Goal: Transaction & Acquisition: Purchase product/service

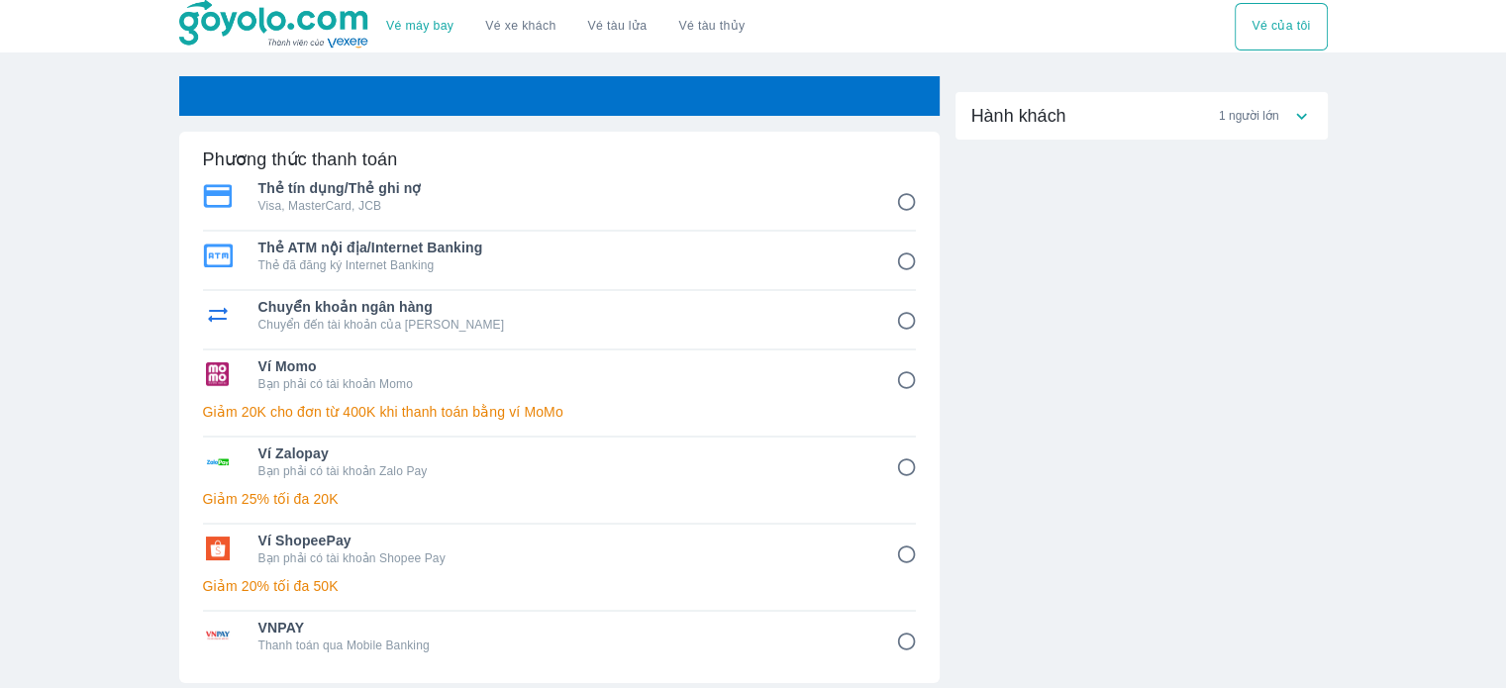
click at [532, 570] on div "Ví ShopeePay Bạn phải có tài khoản Shopee Pay Giảm 20% tối đa 50K" at bounding box center [559, 568] width 713 height 87
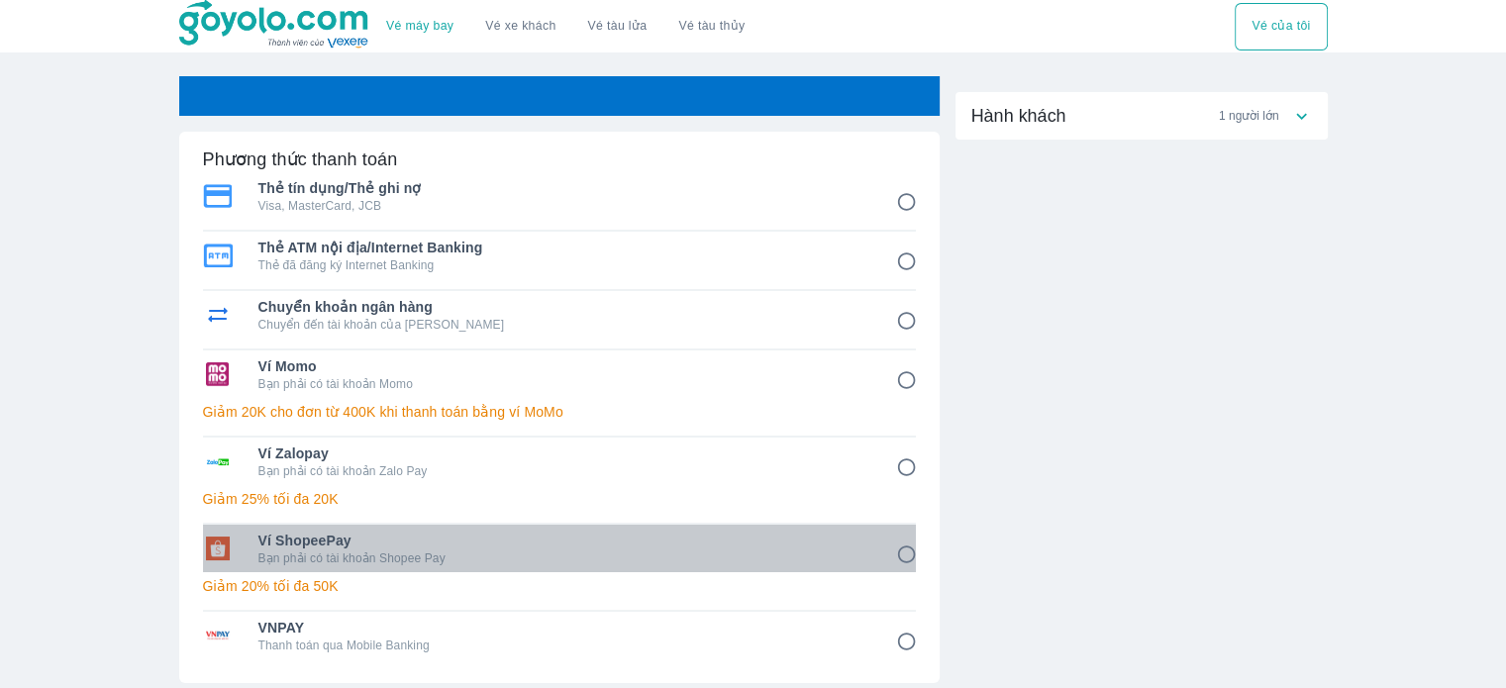
click at [543, 551] on p "Bạn phải có tài khoản Shopee Pay" at bounding box center [563, 559] width 610 height 16
radio input "true"
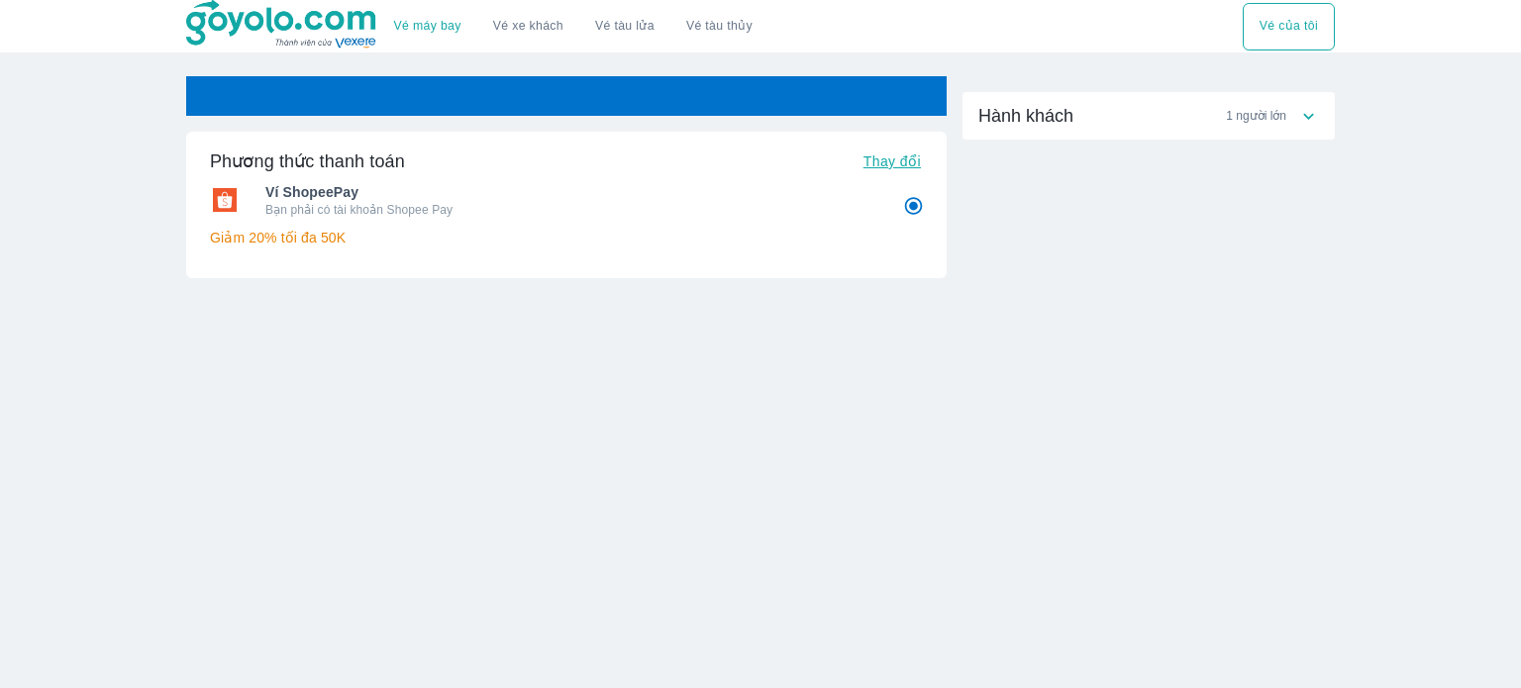
click at [808, 202] on p "Bạn phải có tài khoản Shopee Pay" at bounding box center [570, 210] width 610 height 16
click at [1111, 114] on div "Hành khách 1 người lớn" at bounding box center [1139, 116] width 320 height 24
click at [759, 187] on span "Ví ShopeePay" at bounding box center [570, 192] width 610 height 20
click at [895, 157] on span "Thay đổi" at bounding box center [892, 162] width 57 height 16
radio input "false"
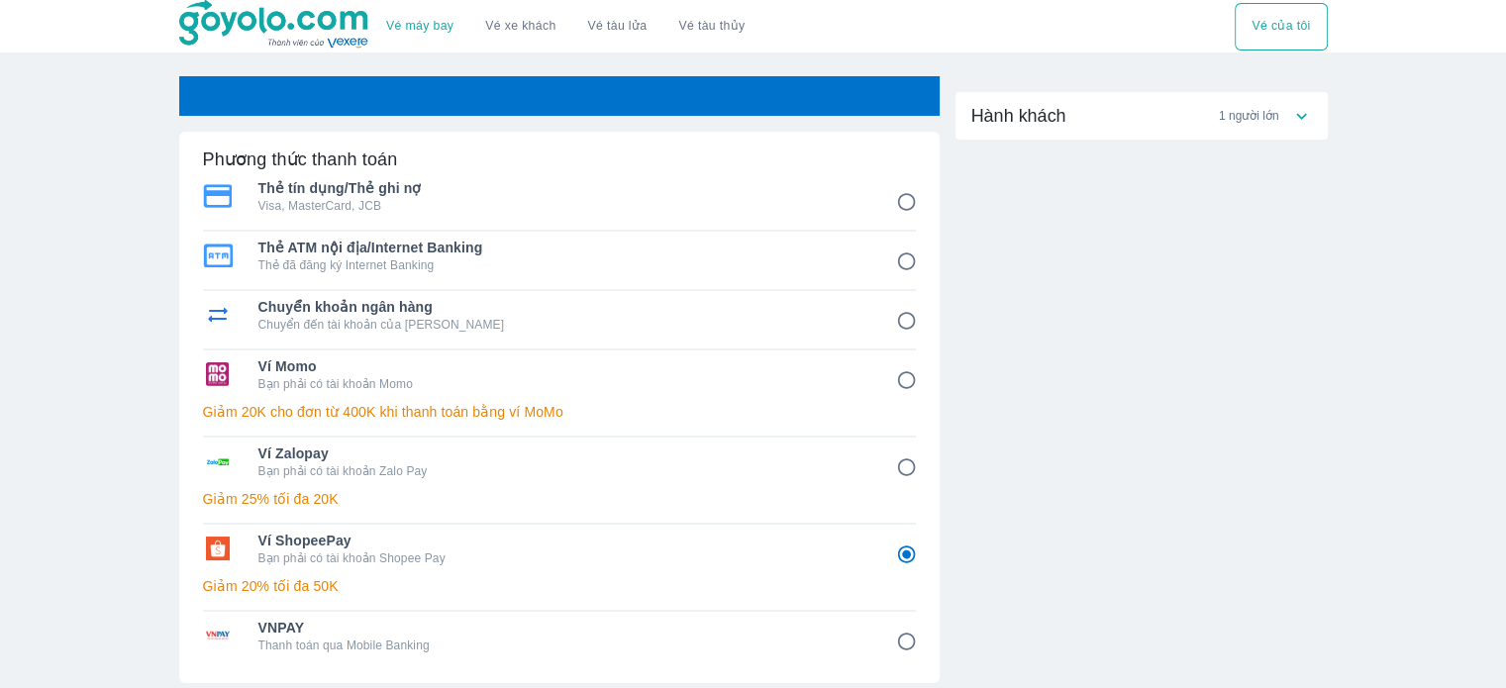
click at [566, 570] on div "Ví ShopeePay Bạn phải có tài khoản Shopee Pay Giảm 20% tối đa 50K" at bounding box center [559, 568] width 713 height 87
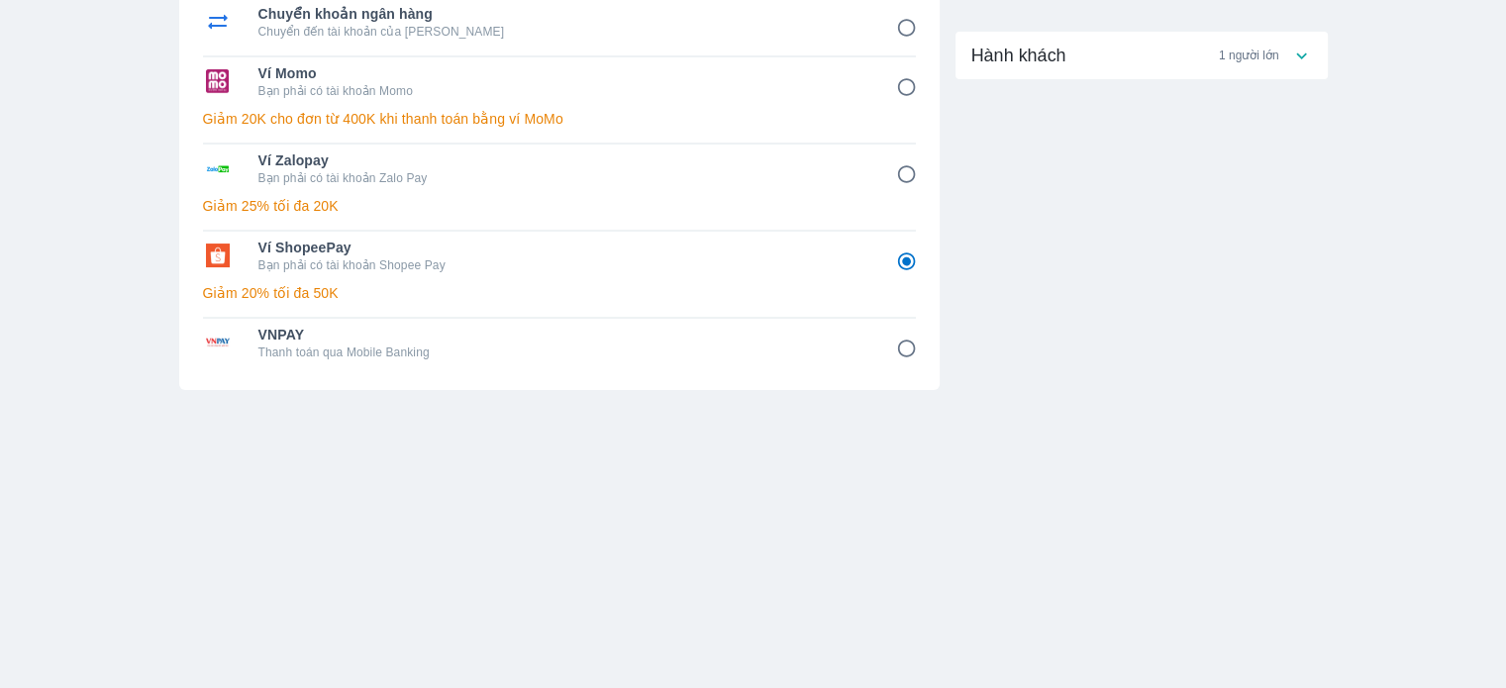
scroll to position [315, 0]
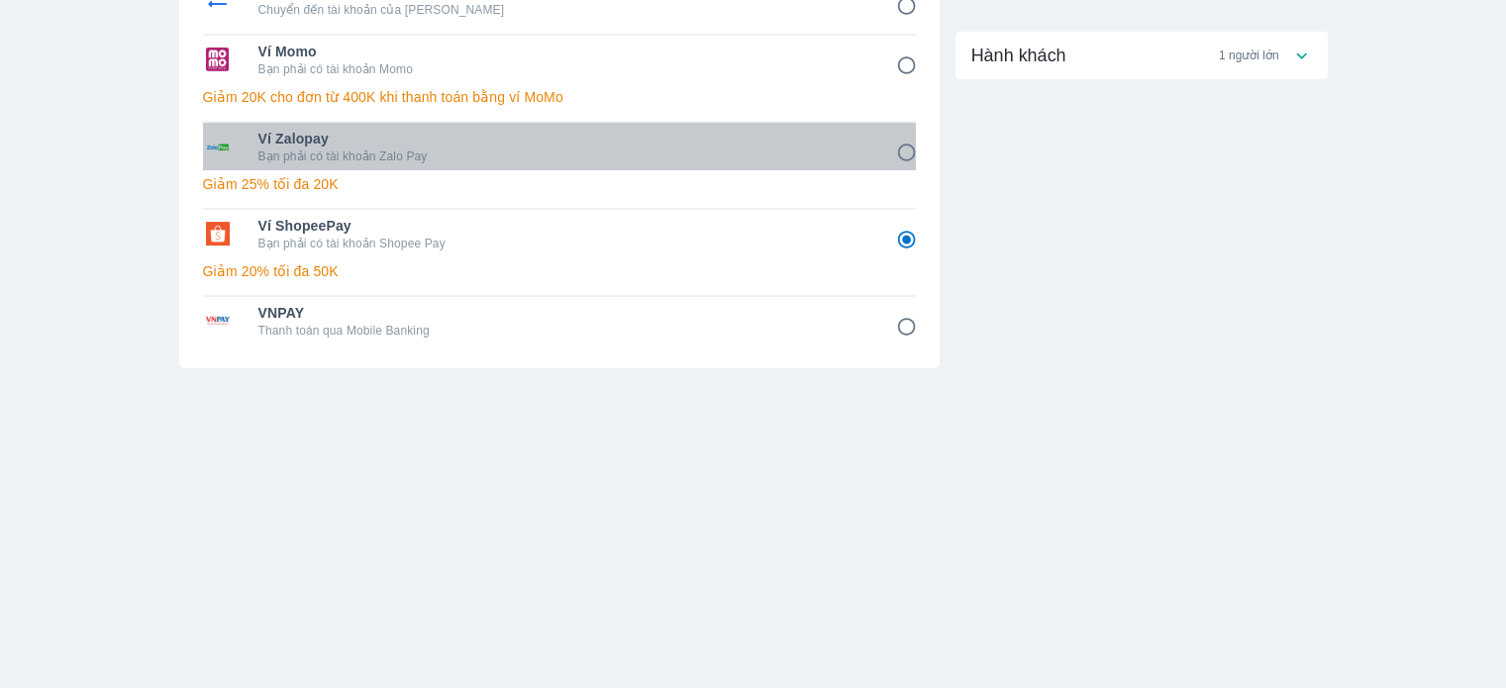
click at [802, 141] on span "Ví Zalopay" at bounding box center [563, 139] width 610 height 20
radio input "true"
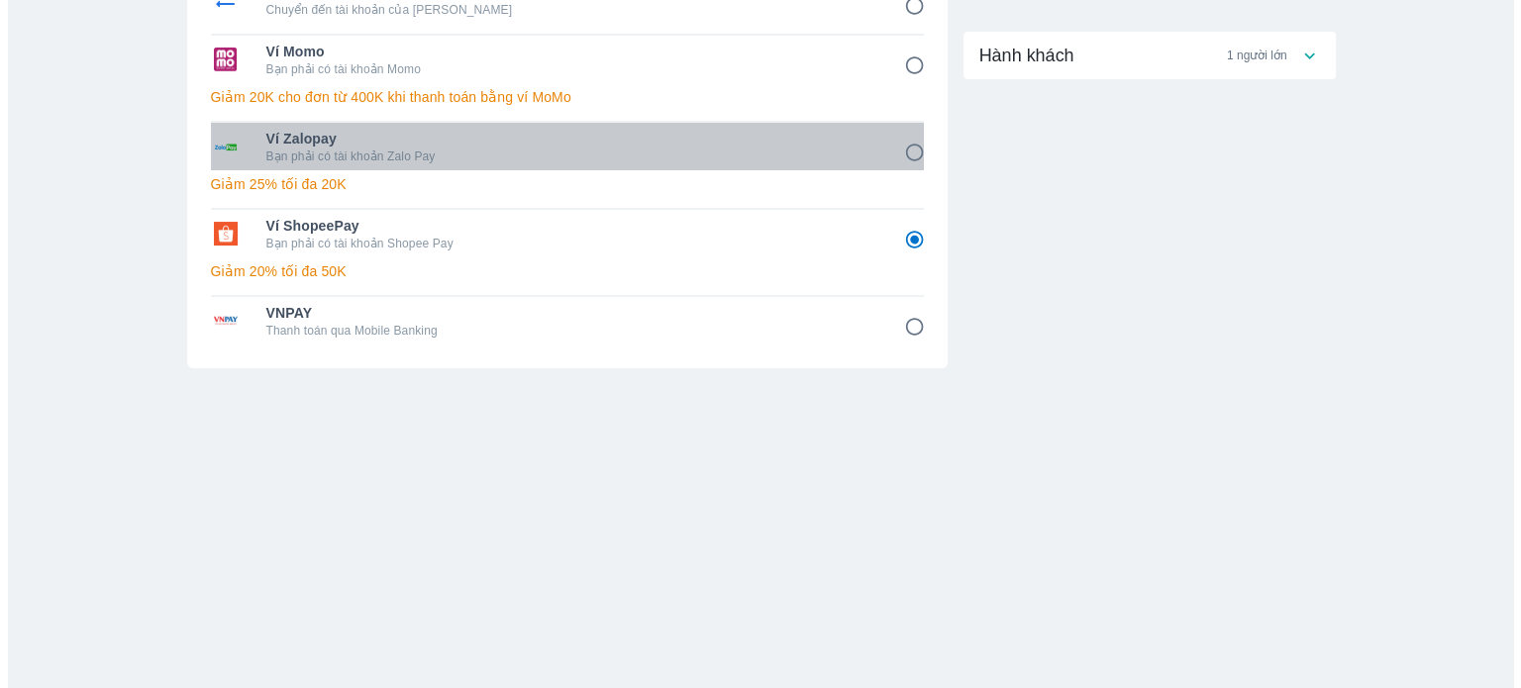
scroll to position [0, 0]
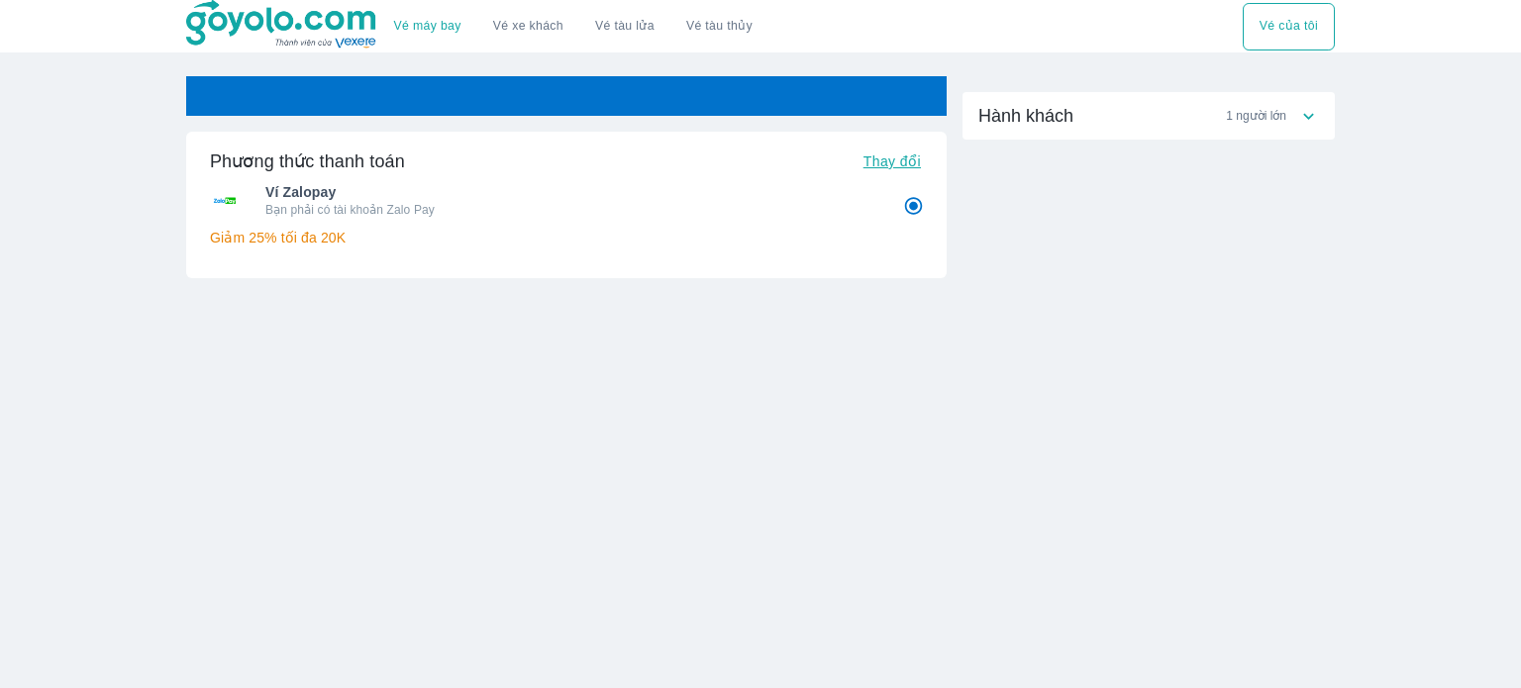
click at [886, 161] on span "Thay đổi" at bounding box center [892, 162] width 57 height 16
radio input "false"
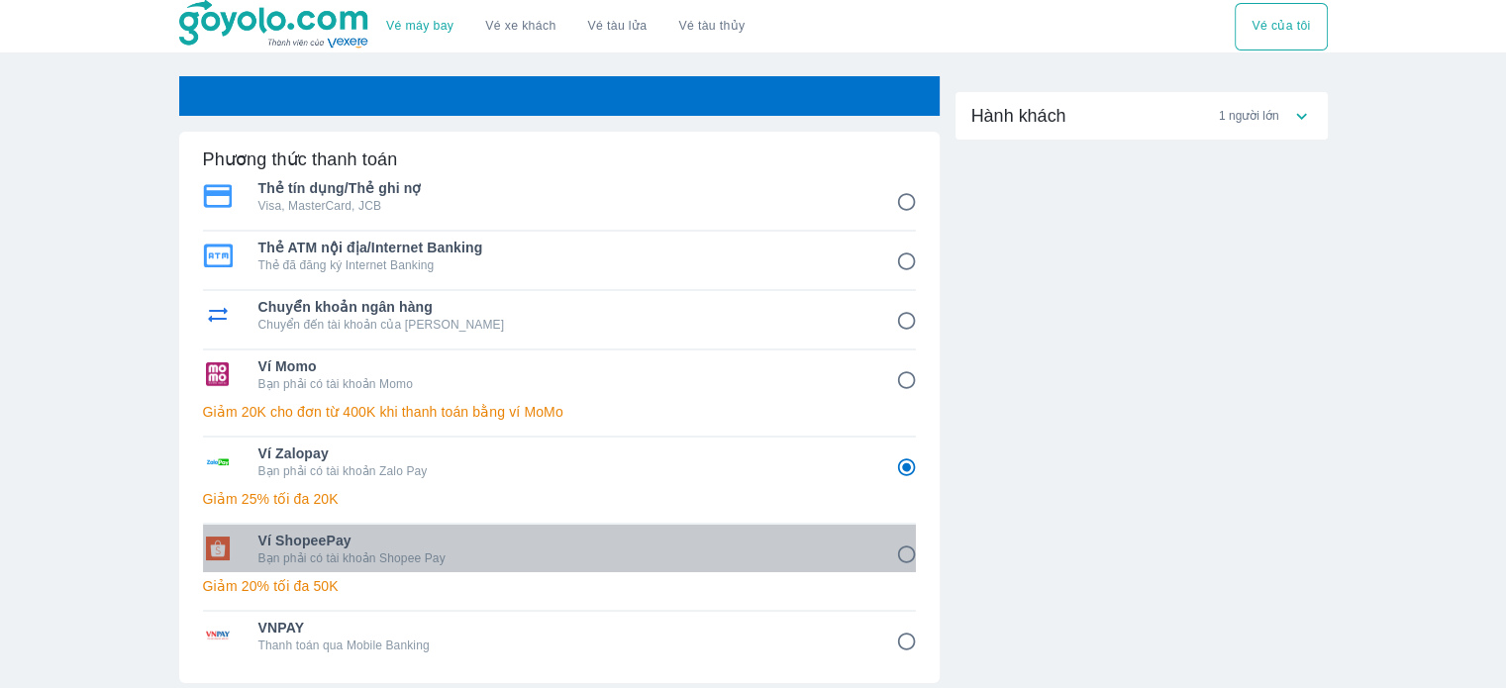
click at [487, 557] on p "Bạn phải có tài khoản Shopee Pay" at bounding box center [563, 559] width 610 height 16
radio input "false"
radio input "true"
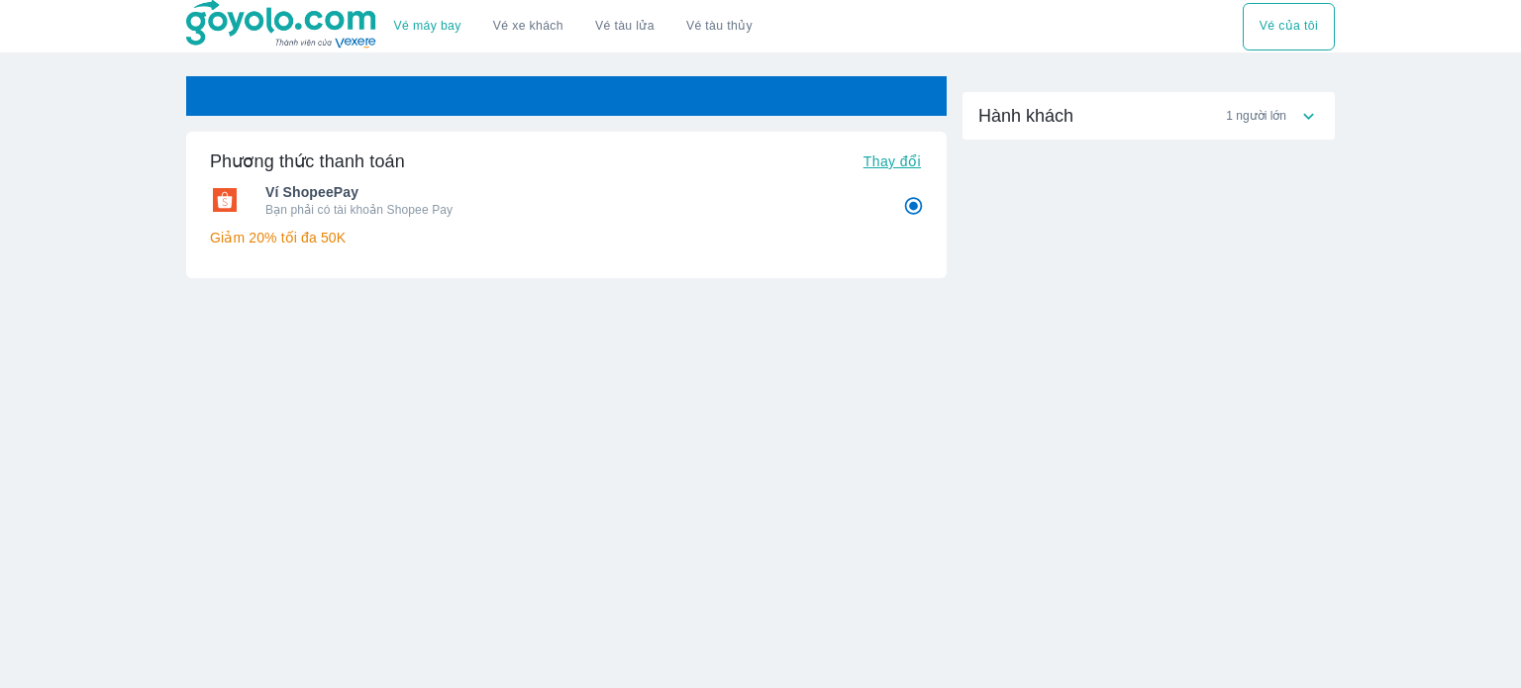
click at [1307, 106] on icon at bounding box center [1308, 116] width 21 height 21
